Goal: Task Accomplishment & Management: Use online tool/utility

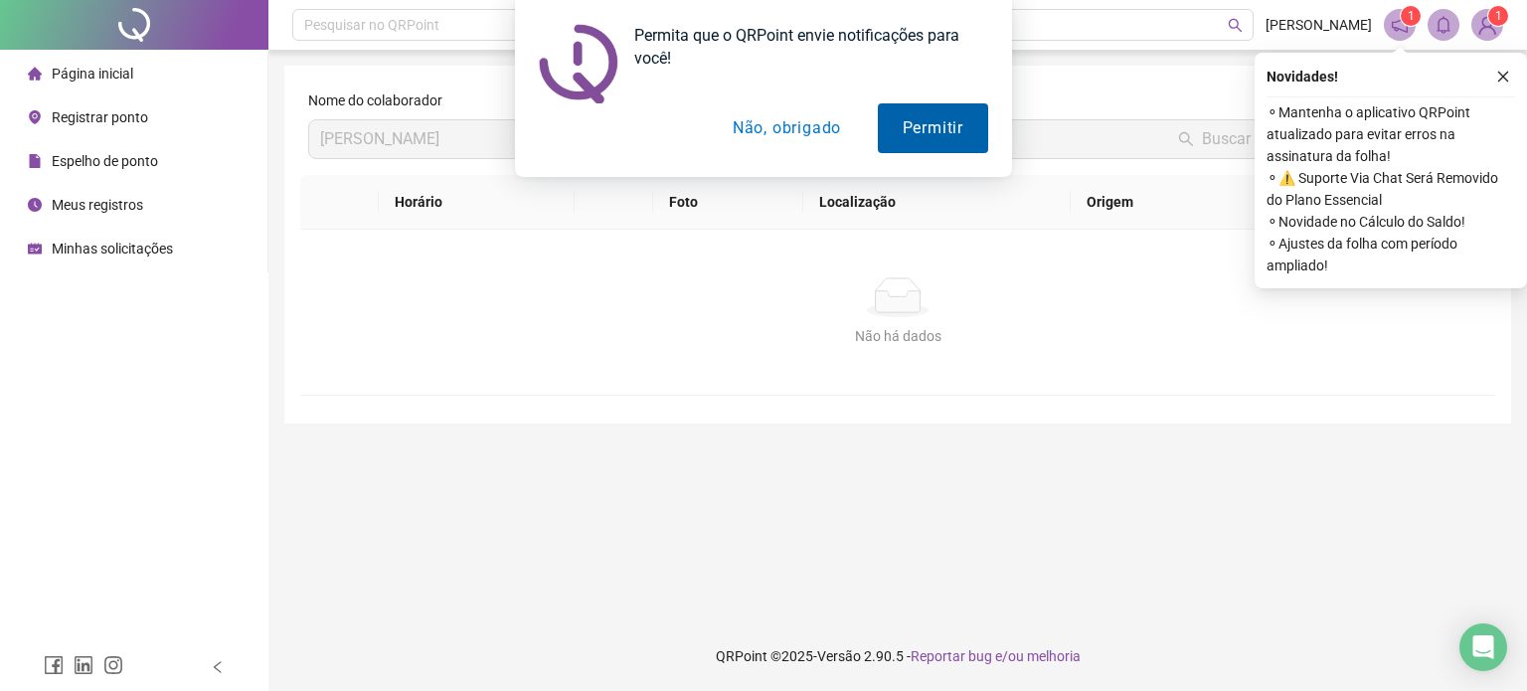
click at [912, 124] on button "Permitir" at bounding box center [933, 128] width 110 height 50
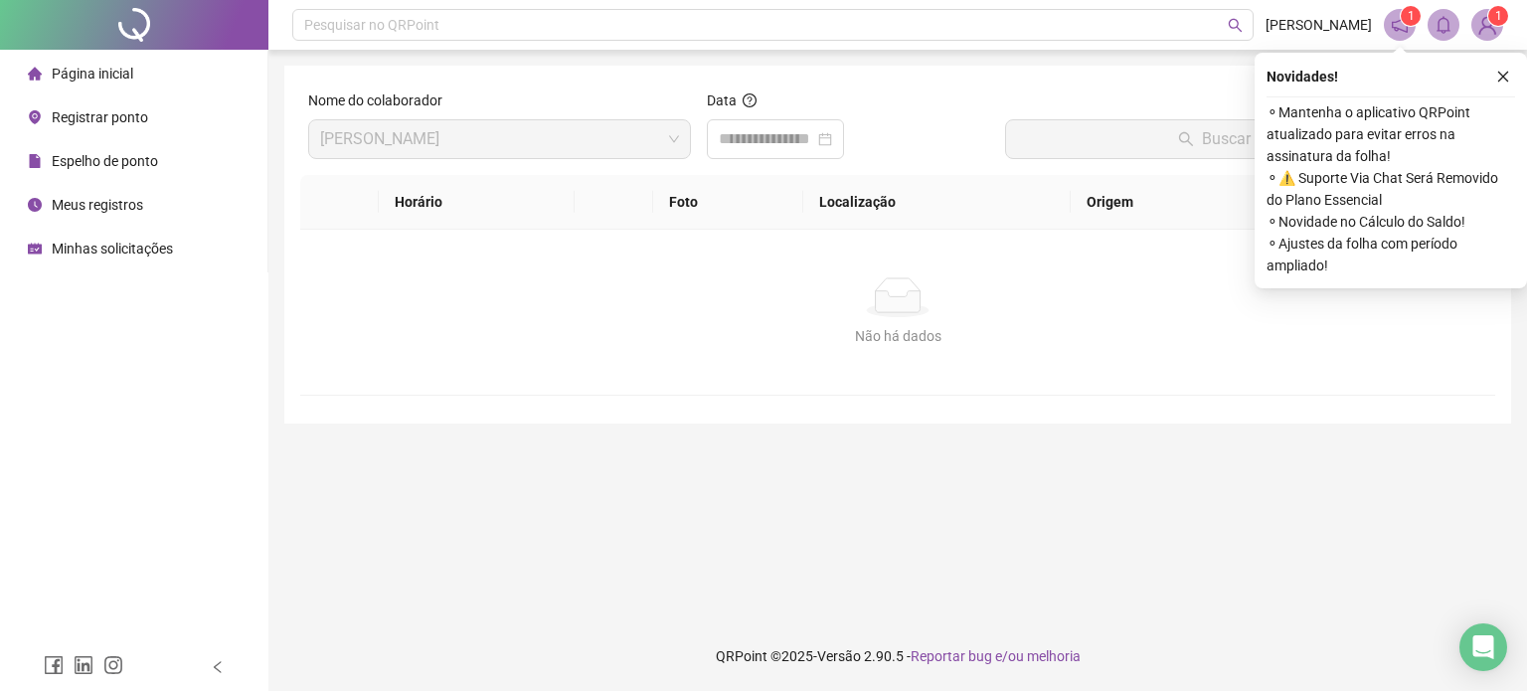
click at [133, 122] on span "Registrar ponto" at bounding box center [100, 117] width 96 height 16
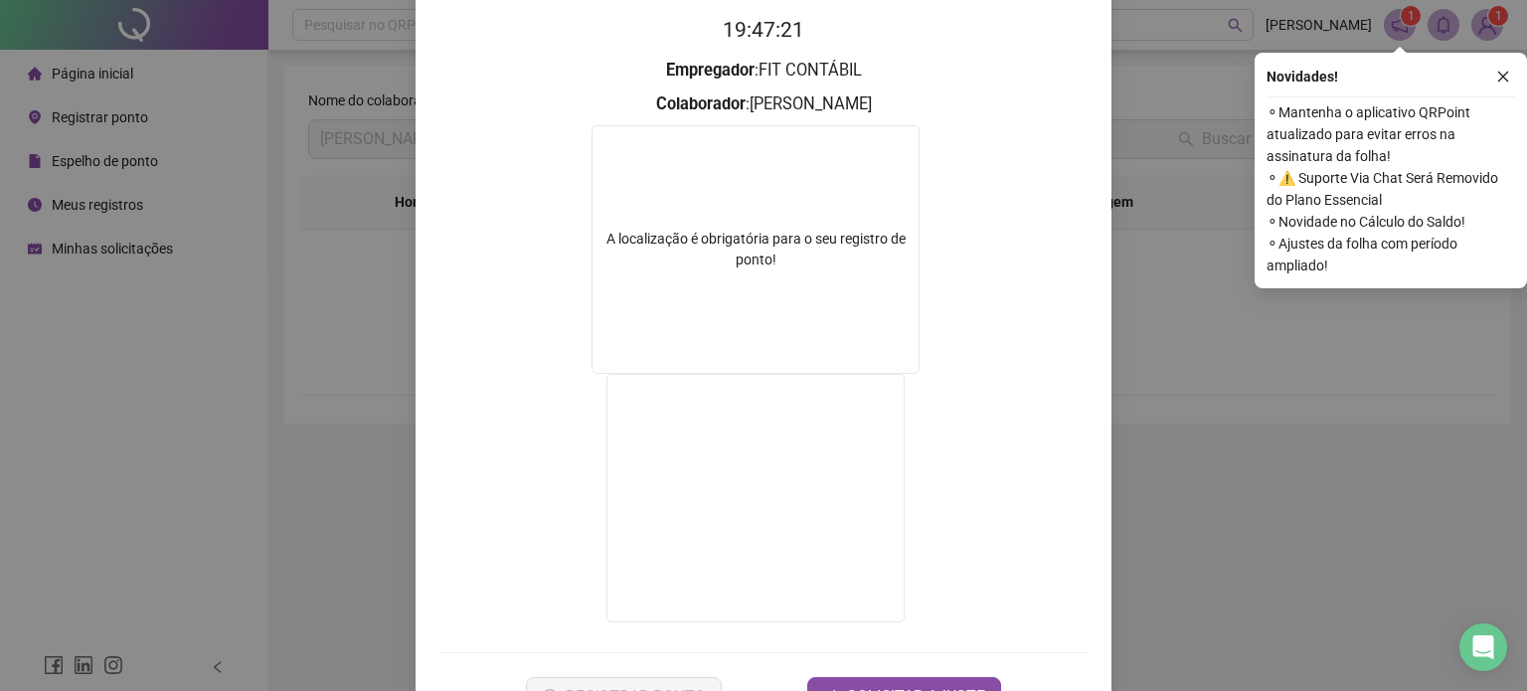
scroll to position [266, 0]
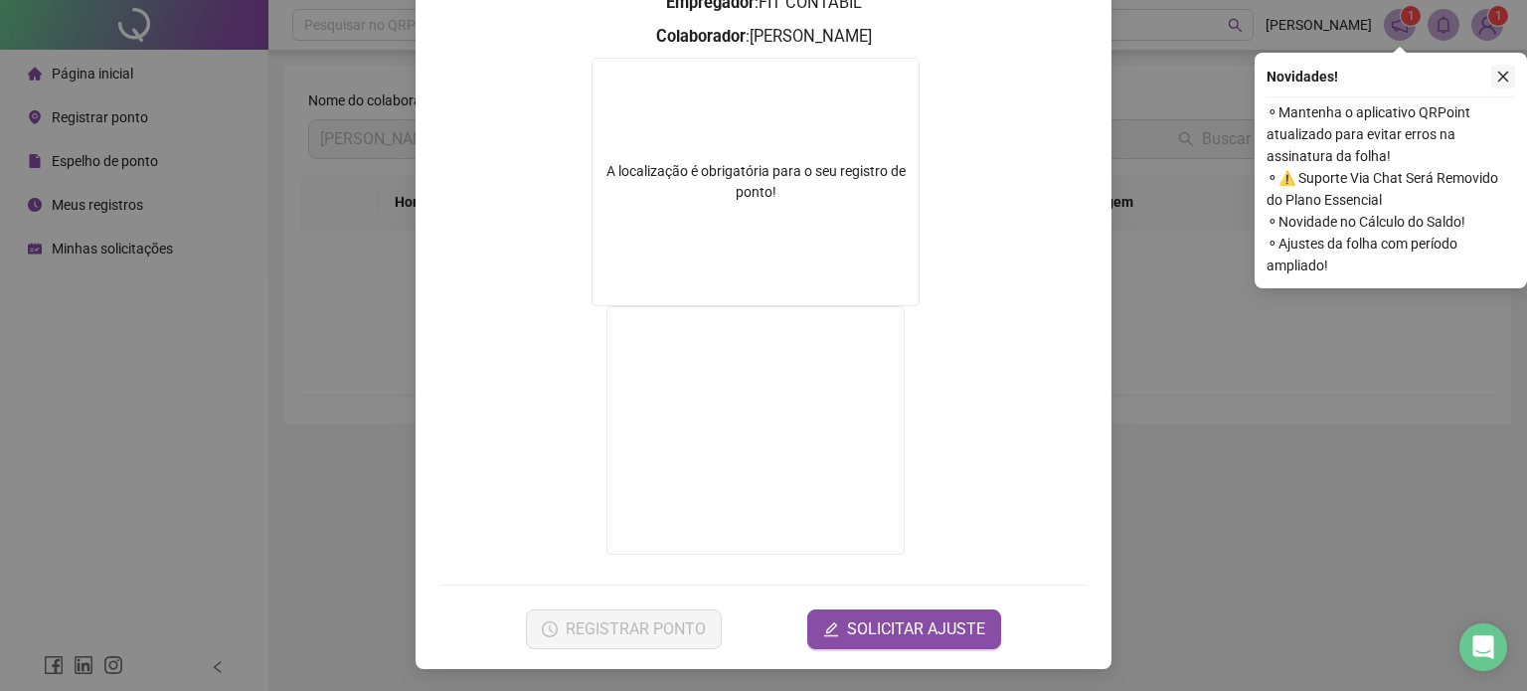
click at [1501, 74] on icon "close" at bounding box center [1504, 77] width 14 height 14
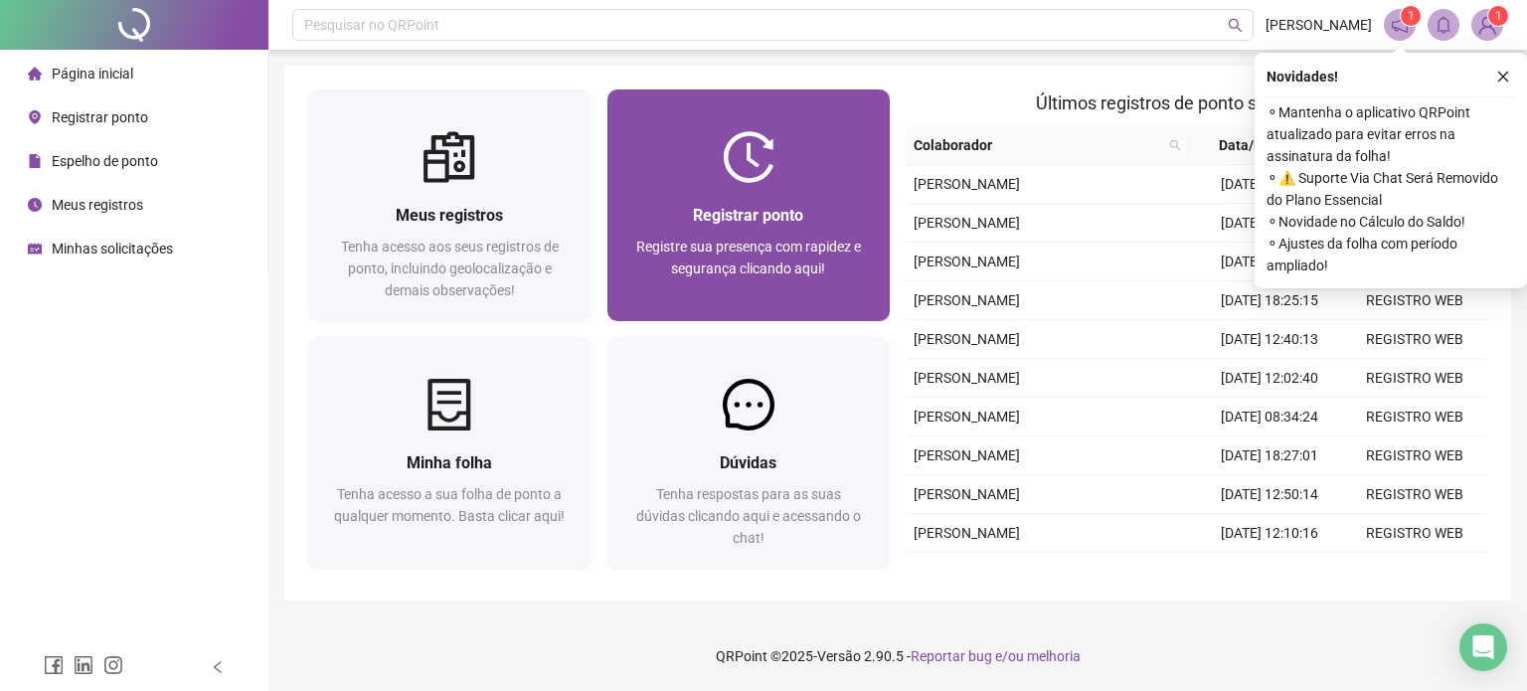
click at [712, 157] on div at bounding box center [749, 157] width 283 height 52
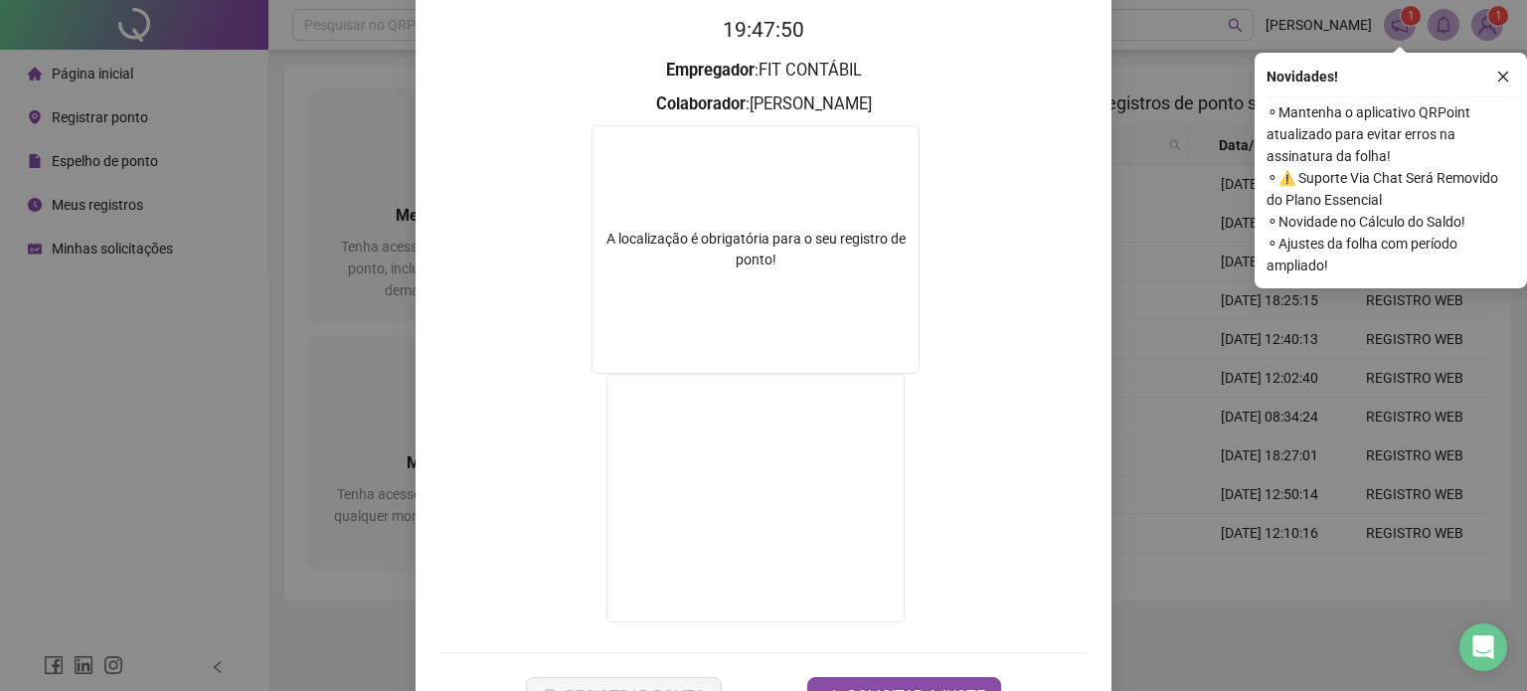
scroll to position [266, 0]
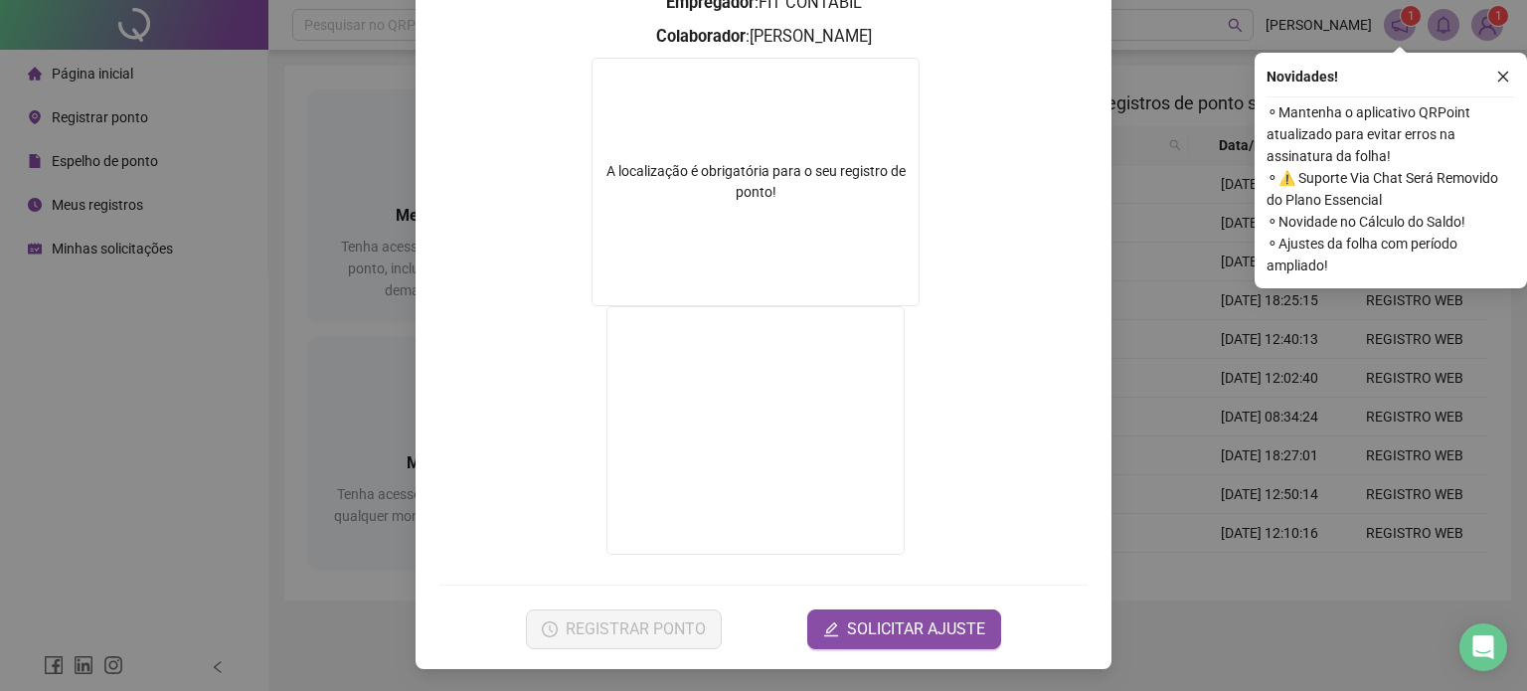
click at [209, 119] on div "Registro de ponto web 19:47:55 Empregador : FIT CONTÁBIL Colaborador : HELEN AN…" at bounding box center [763, 345] width 1527 height 691
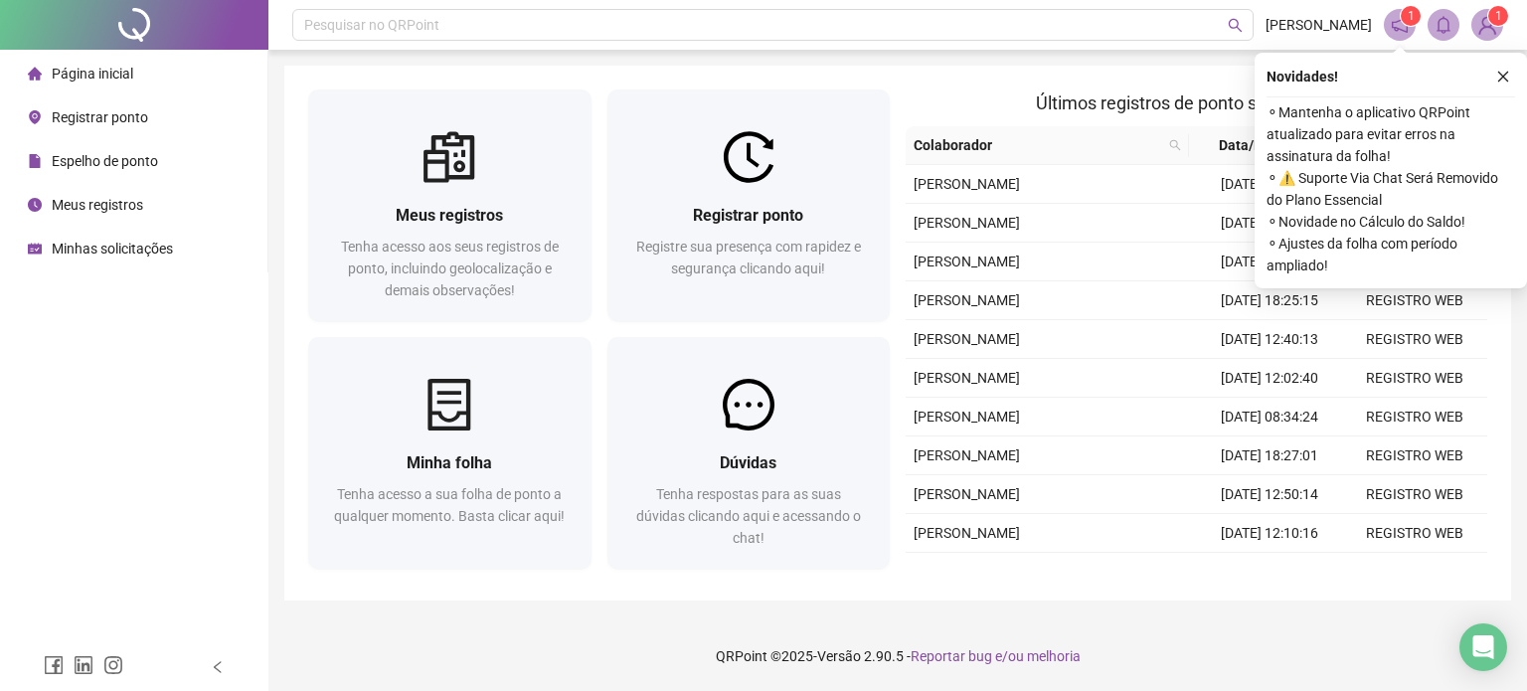
drag, startPoint x: 135, startPoint y: 202, endPoint x: 138, endPoint y: 214, distance: 12.3
click at [135, 202] on span "Meus registros" at bounding box center [97, 205] width 91 height 16
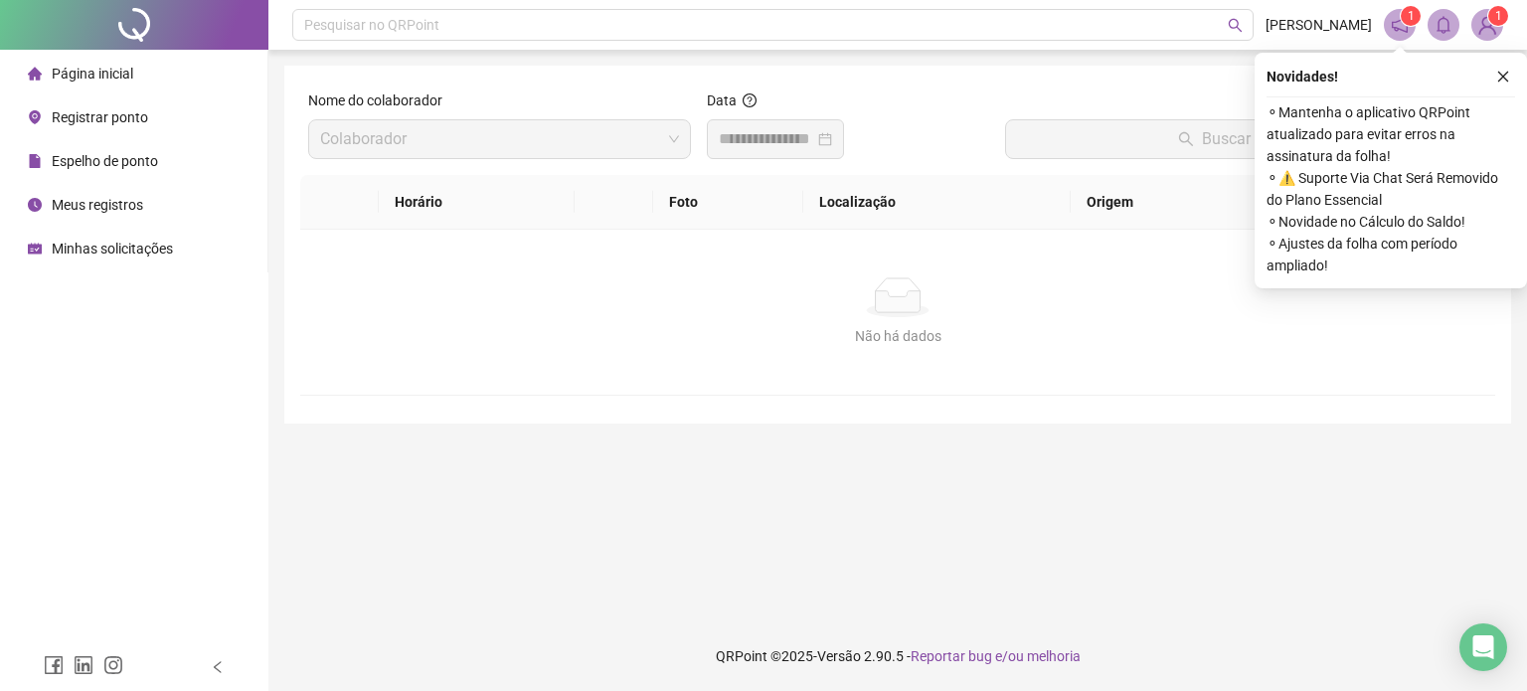
click at [135, 246] on span "Minhas solicitações" at bounding box center [112, 249] width 121 height 16
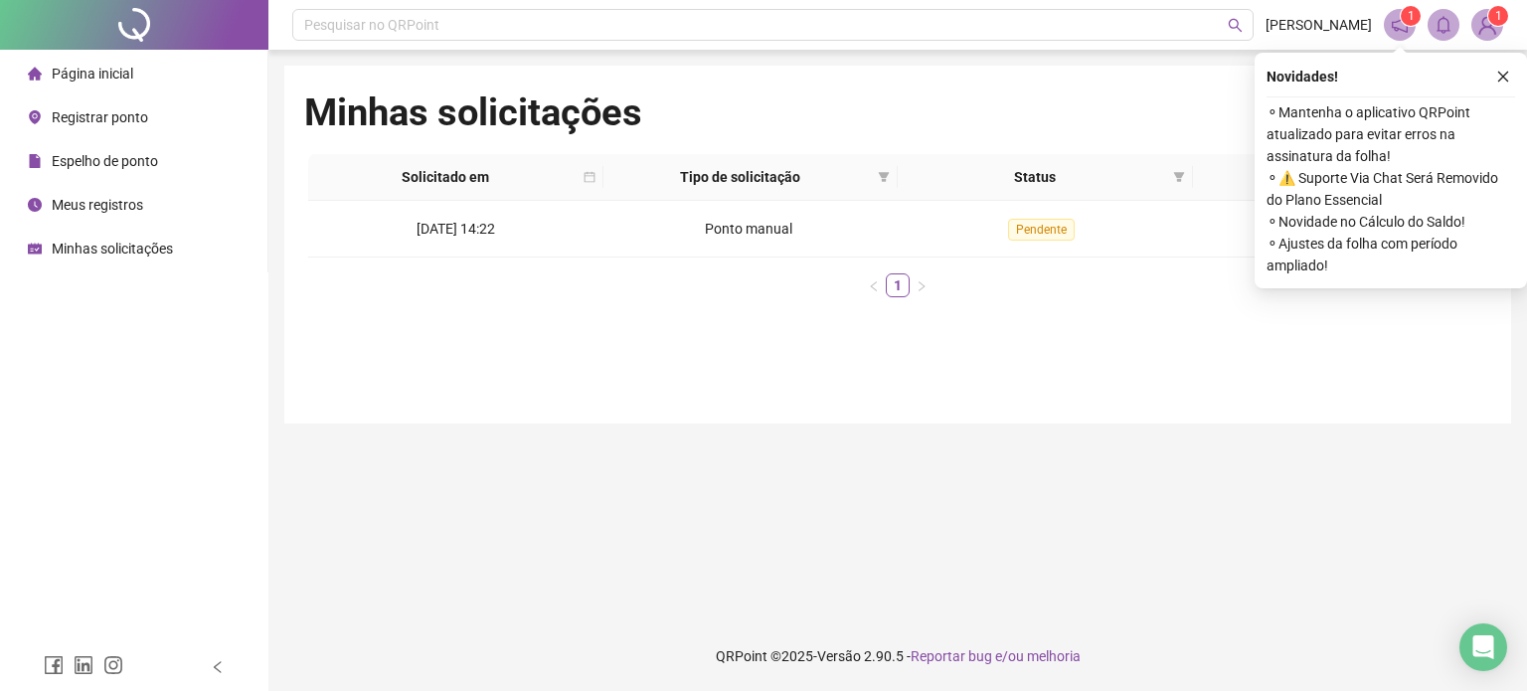
click at [133, 211] on span "Meus registros" at bounding box center [97, 205] width 91 height 16
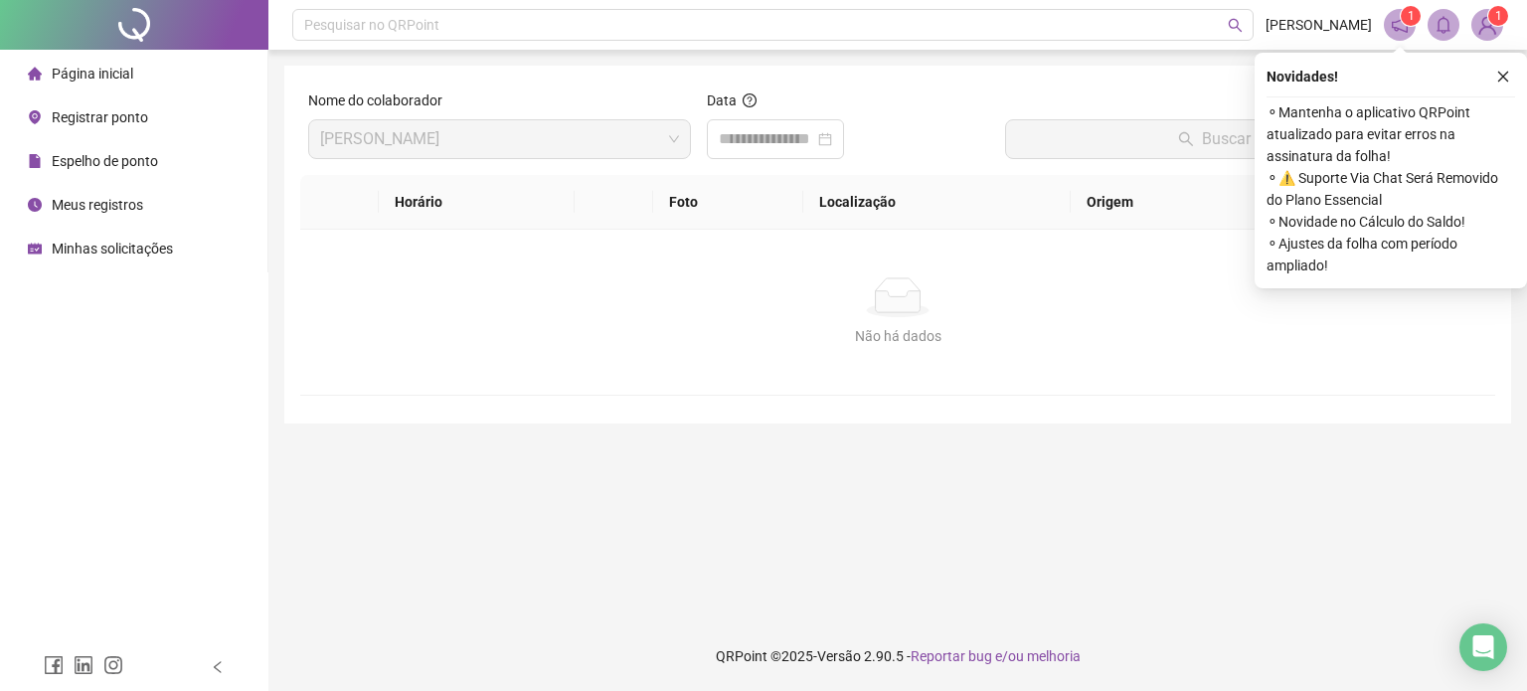
click at [842, 206] on th "Localização" at bounding box center [936, 202] width 267 height 55
click at [854, 212] on th "Localização" at bounding box center [936, 202] width 267 height 55
drag, startPoint x: 835, startPoint y: 170, endPoint x: 826, endPoint y: 153, distance: 19.1
click at [833, 170] on div "Data" at bounding box center [848, 132] width 299 height 86
click at [824, 154] on div at bounding box center [775, 139] width 137 height 40
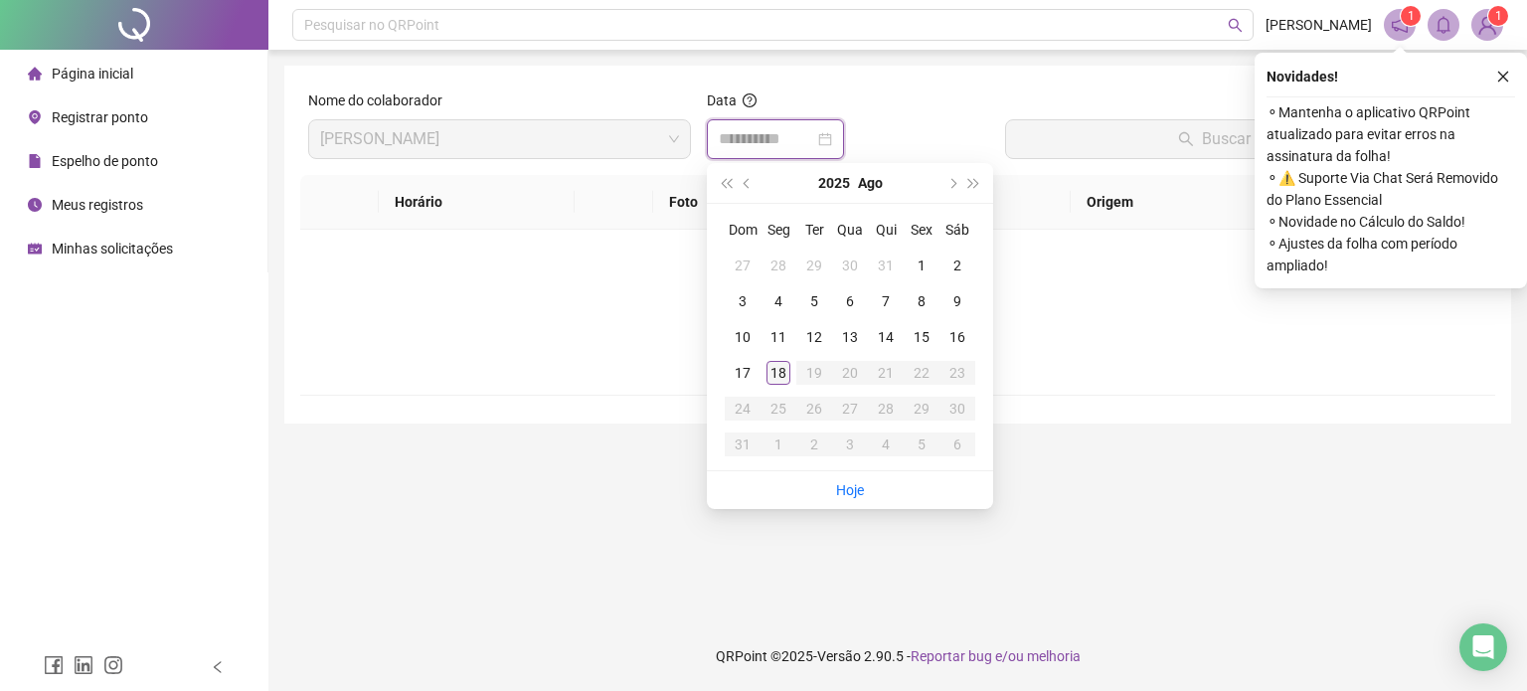
type input "**********"
drag, startPoint x: 780, startPoint y: 367, endPoint x: 788, endPoint y: 318, distance: 49.4
click at [778, 364] on div "18" at bounding box center [779, 373] width 24 height 24
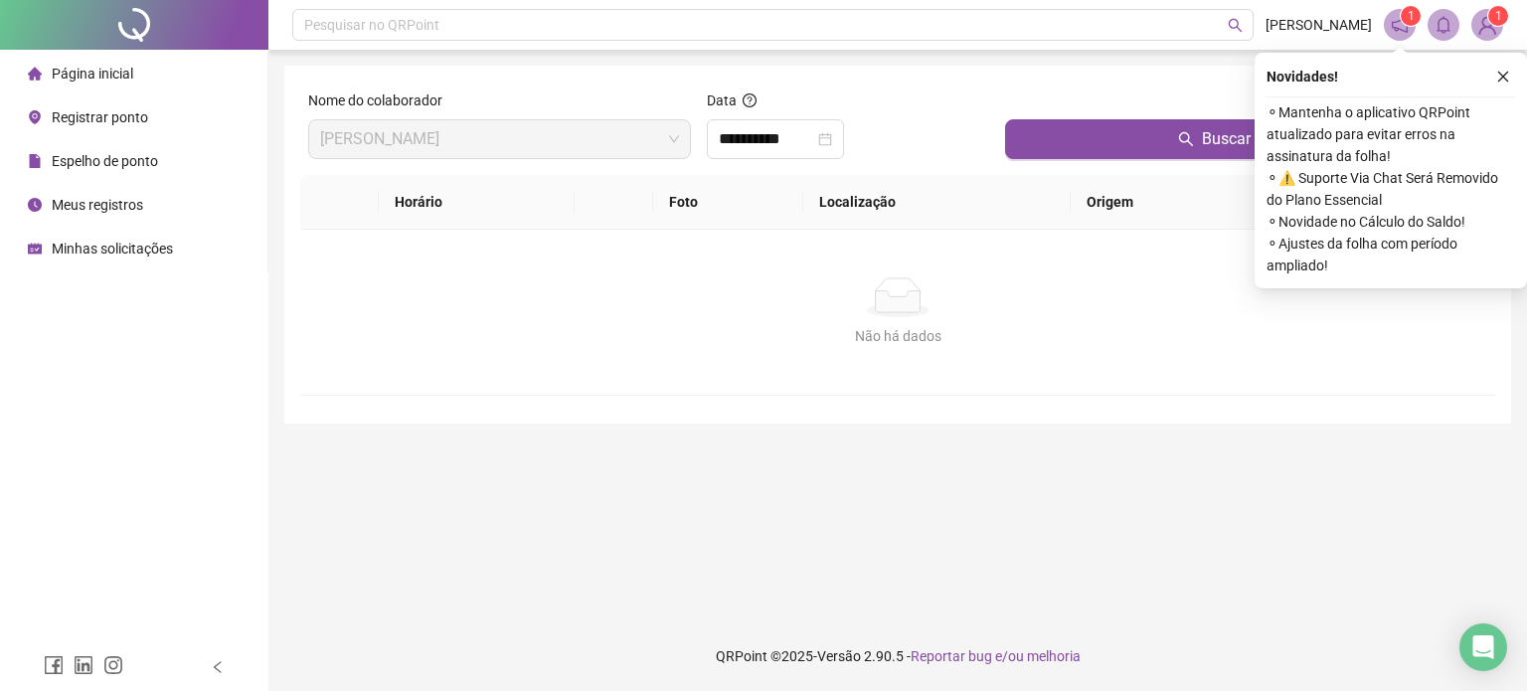
drag, startPoint x: 999, startPoint y: 140, endPoint x: 1014, endPoint y: 138, distance: 15.0
click at [1001, 140] on div "Buscar registros" at bounding box center [1246, 132] width 498 height 86
click at [870, 207] on th "Localização" at bounding box center [936, 202] width 267 height 55
click at [98, 109] on span "Registrar ponto" at bounding box center [100, 117] width 96 height 16
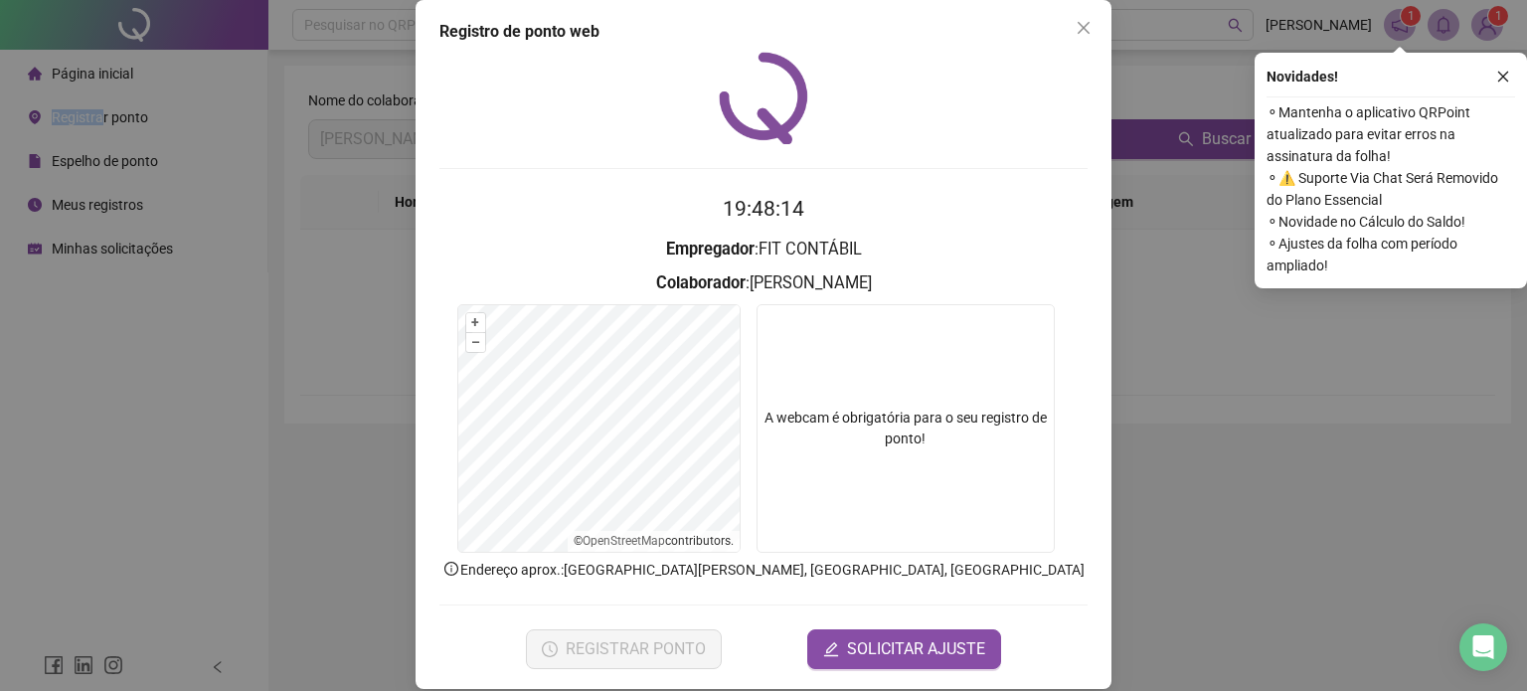
scroll to position [40, 0]
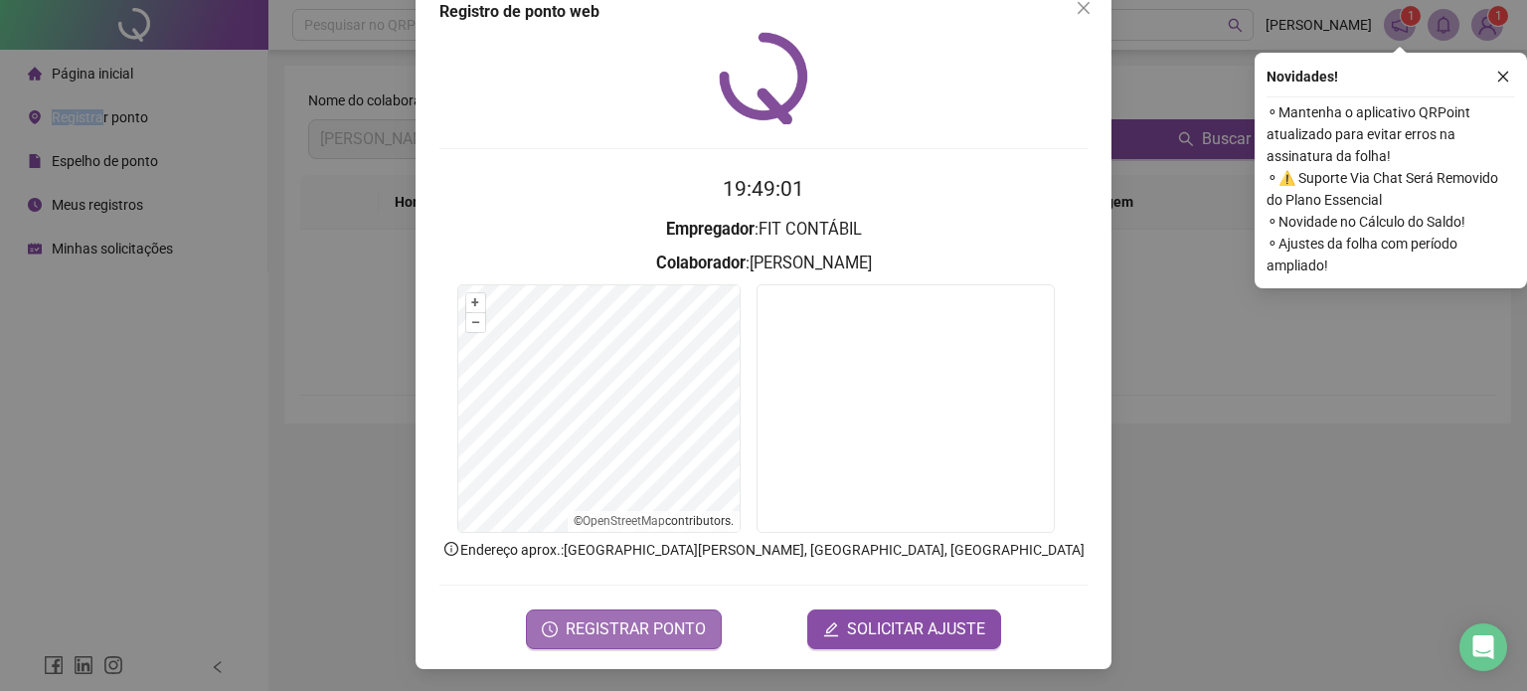
click at [576, 619] on span "REGISTRAR PONTO" at bounding box center [636, 630] width 140 height 24
